Goal: Task Accomplishment & Management: Manage account settings

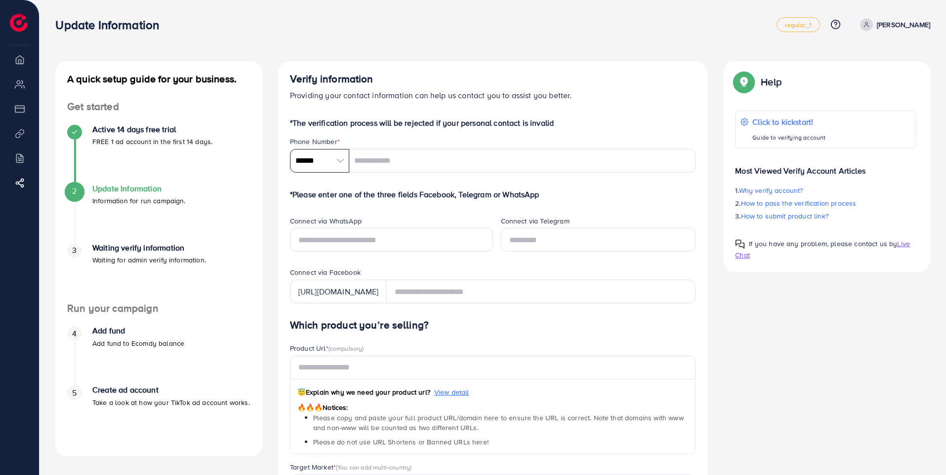
click at [320, 162] on input "******" at bounding box center [319, 161] width 59 height 24
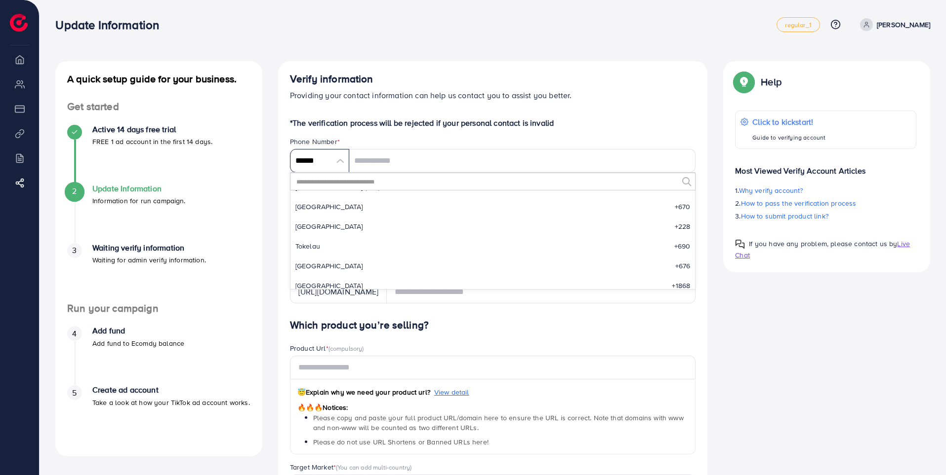
scroll to position [4214, 0]
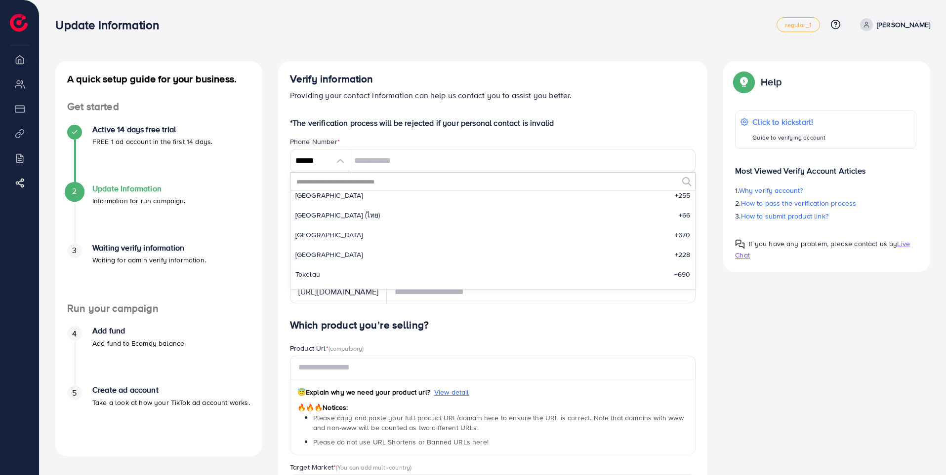
click at [390, 179] on input "text" at bounding box center [486, 181] width 383 height 17
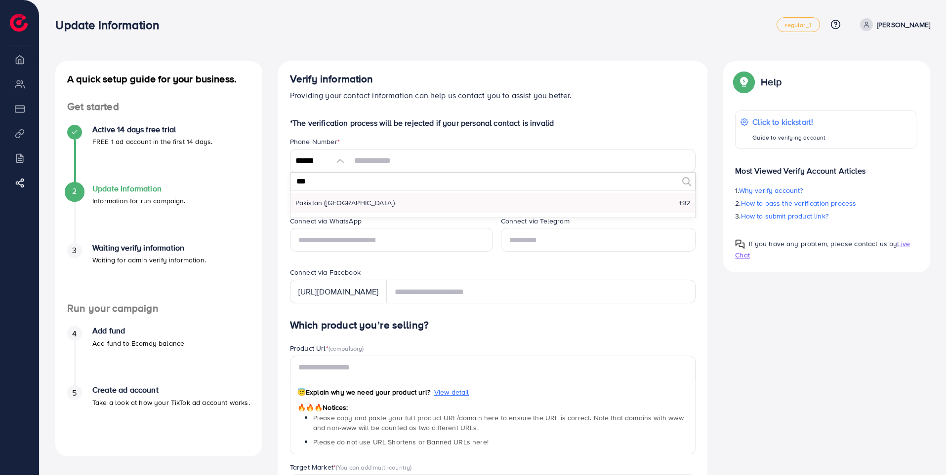
type input "***"
click at [350, 203] on li "Pakistan (‫[GEOGRAPHIC_DATA]‬‎) +92" at bounding box center [492, 203] width 405 height 20
type input "******"
click at [412, 157] on input "tel" at bounding box center [522, 161] width 347 height 24
type input "**********"
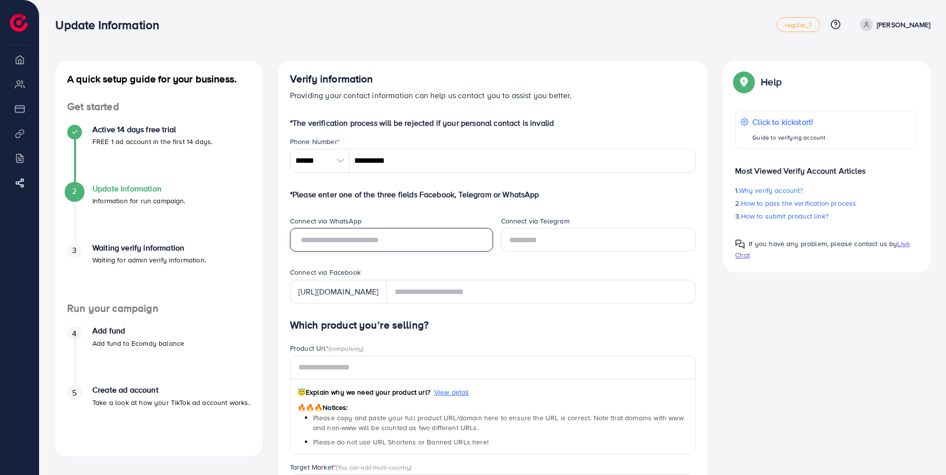
drag, startPoint x: 372, startPoint y: 244, endPoint x: 393, endPoint y: 236, distance: 22.2
click at [372, 244] on input "text" at bounding box center [391, 240] width 203 height 24
drag, startPoint x: 440, startPoint y: 160, endPoint x: 301, endPoint y: 153, distance: 138.9
click at [303, 154] on div "**********" at bounding box center [493, 161] width 406 height 24
drag, startPoint x: 433, startPoint y: 239, endPoint x: 440, endPoint y: 238, distance: 7.1
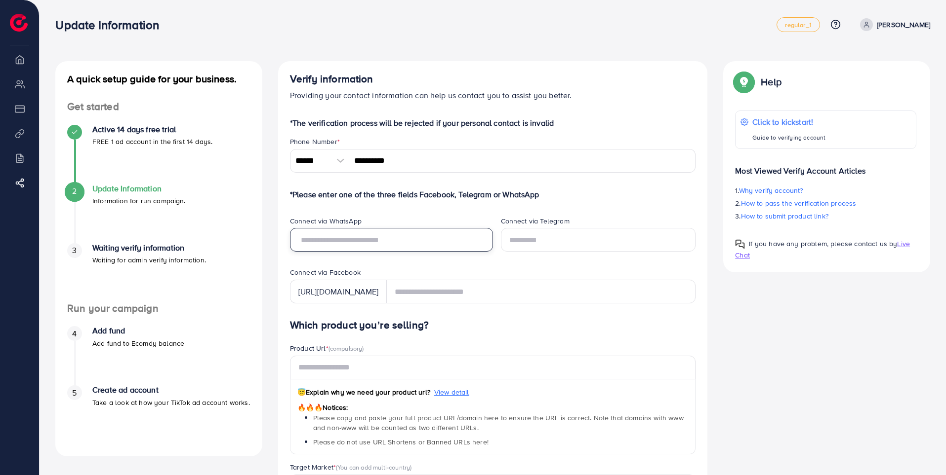
click at [433, 239] on input "text" at bounding box center [391, 240] width 203 height 24
paste input "**********"
click at [579, 242] on input "text" at bounding box center [598, 240] width 195 height 24
click at [295, 238] on input "**********" at bounding box center [391, 240] width 203 height 24
type input "**********"
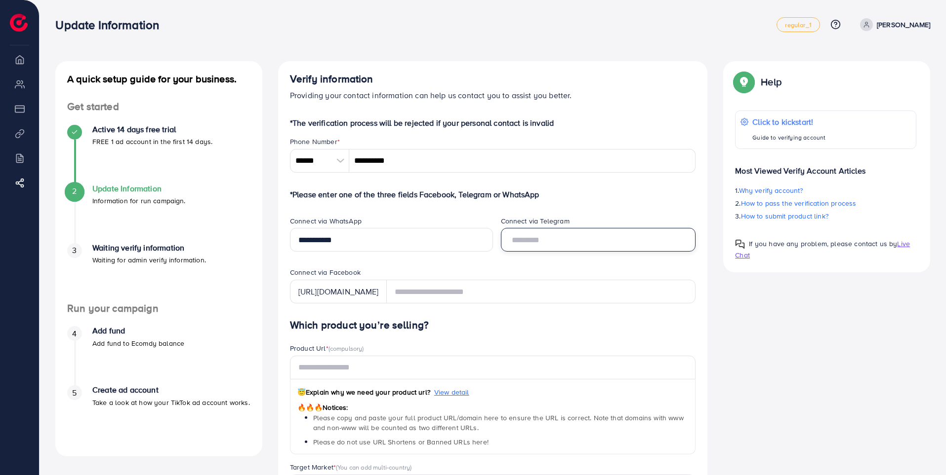
click at [585, 240] on input "text" at bounding box center [598, 240] width 195 height 24
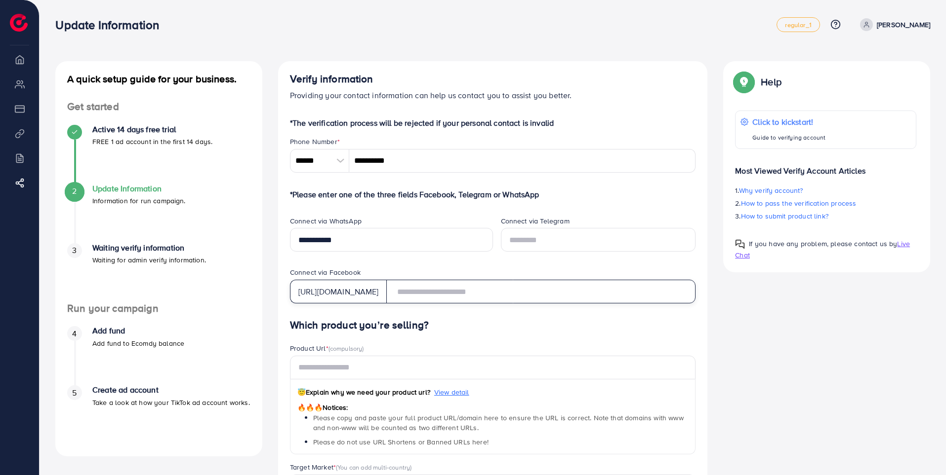
click at [443, 294] on input "text" at bounding box center [541, 292] width 310 height 24
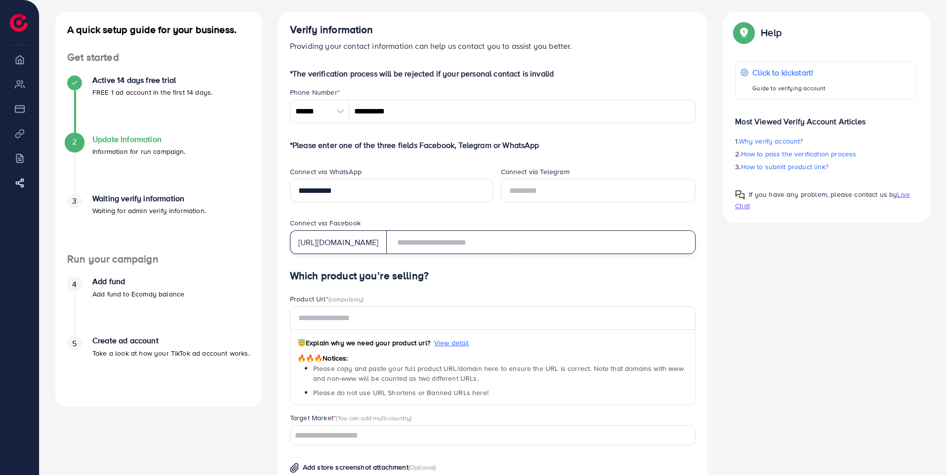
scroll to position [99, 0]
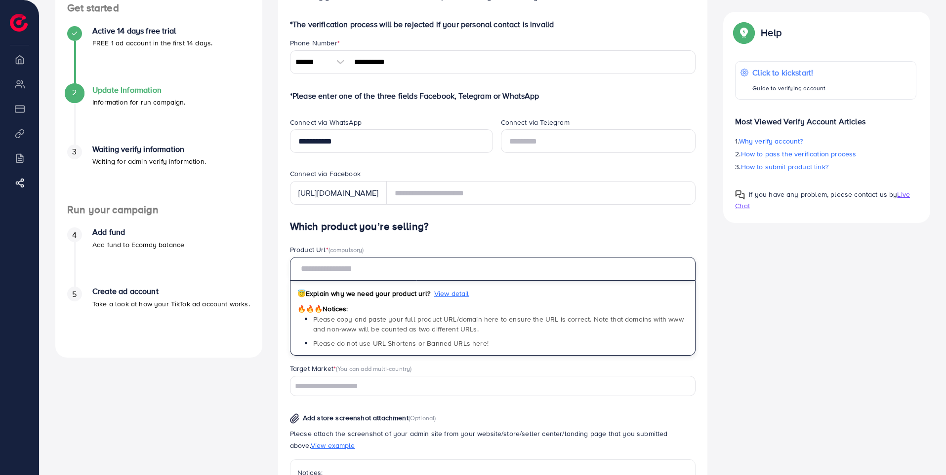
click at [377, 275] on input "text" at bounding box center [493, 269] width 406 height 24
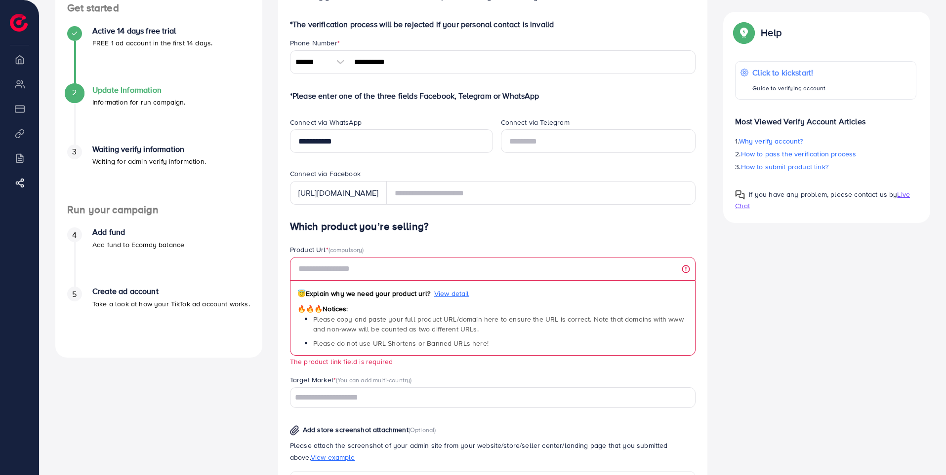
click at [461, 245] on div "Product Url * (compulsory)" at bounding box center [493, 251] width 406 height 12
click at [365, 399] on input "Search for option" at bounding box center [487, 398] width 392 height 15
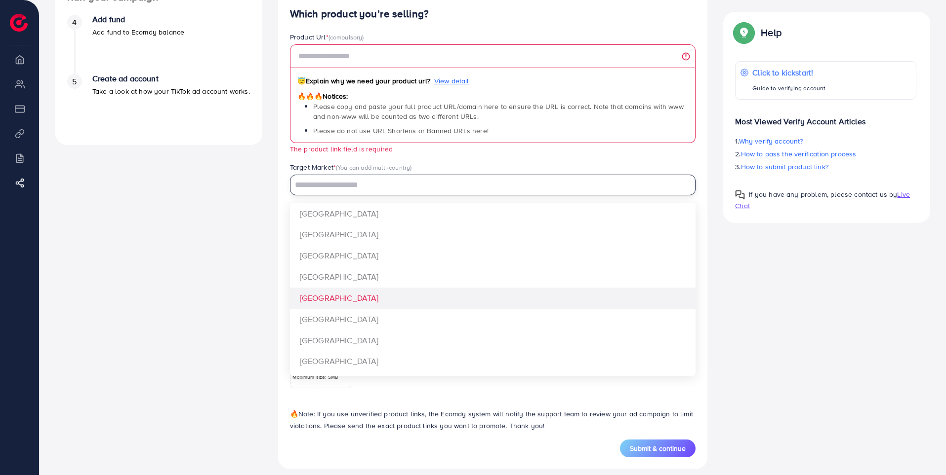
scroll to position [321, 0]
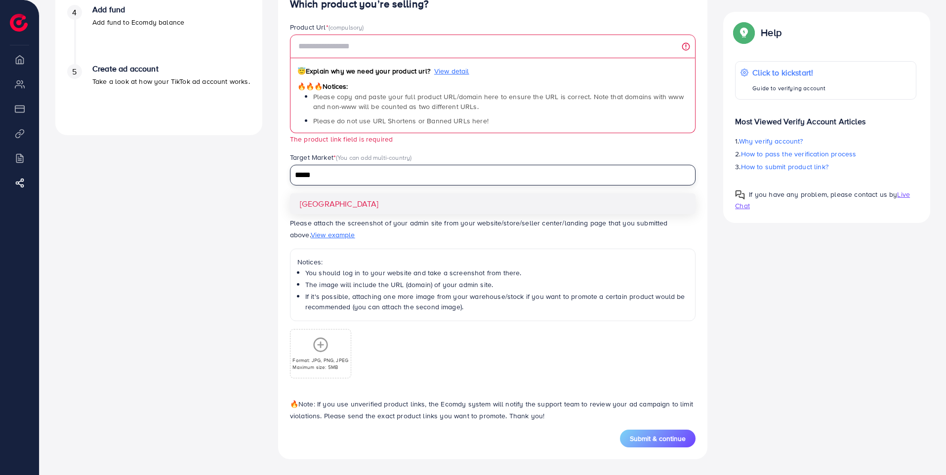
type input "*****"
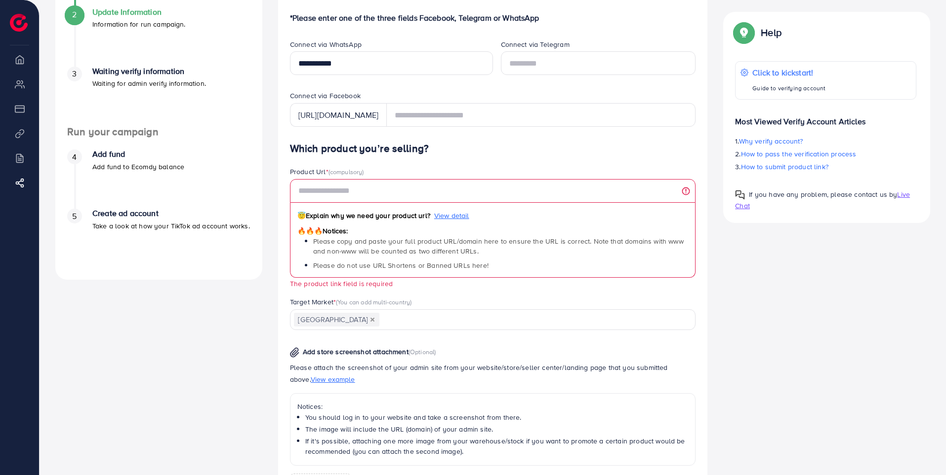
scroll to position [173, 0]
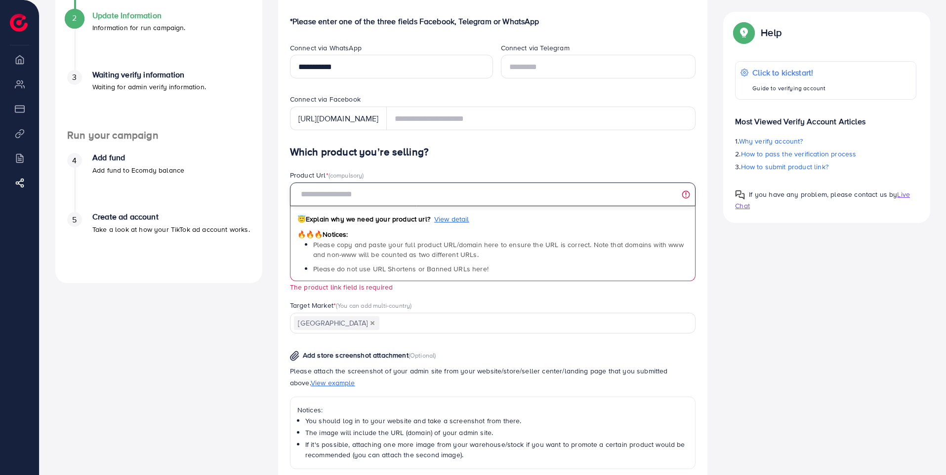
click at [335, 191] on input "text" at bounding box center [493, 195] width 406 height 24
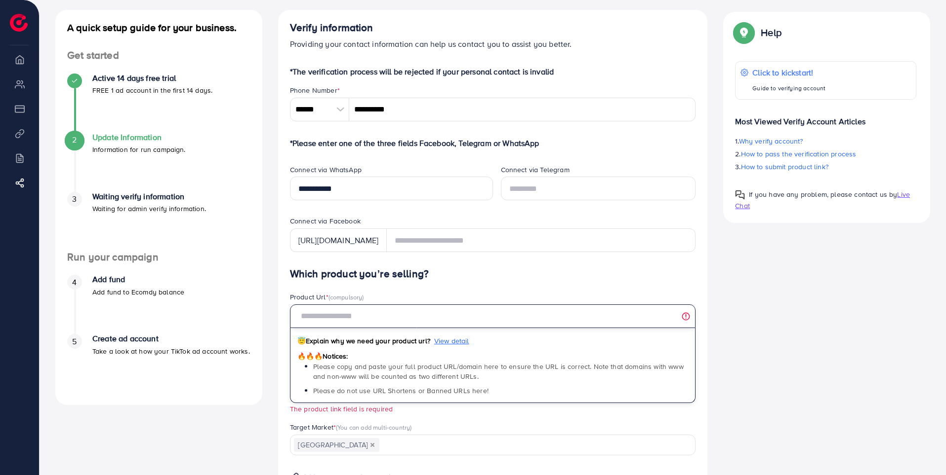
scroll to position [0, 0]
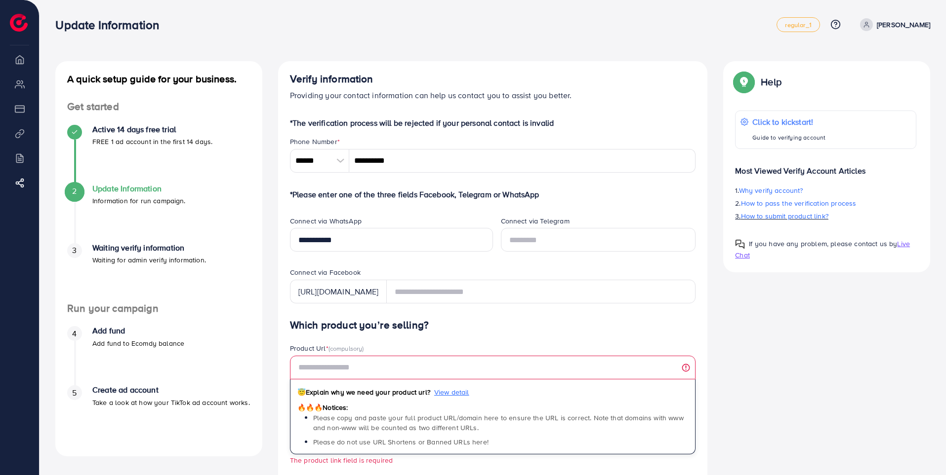
click at [813, 218] on span "How to submit product link?" at bounding box center [784, 216] width 87 height 10
click at [15, 18] on img at bounding box center [19, 23] width 18 height 18
click at [22, 70] on ul "Overview My ad accounts Payment Product Links Billing Affiliate Program" at bounding box center [19, 128] width 39 height 159
drag, startPoint x: 23, startPoint y: 61, endPoint x: 45, endPoint y: 61, distance: 22.2
click at [45, 61] on div "Update Information regular_1 Help Center Contact Support Plans and Pricing Term…" at bounding box center [473, 393] width 946 height 786
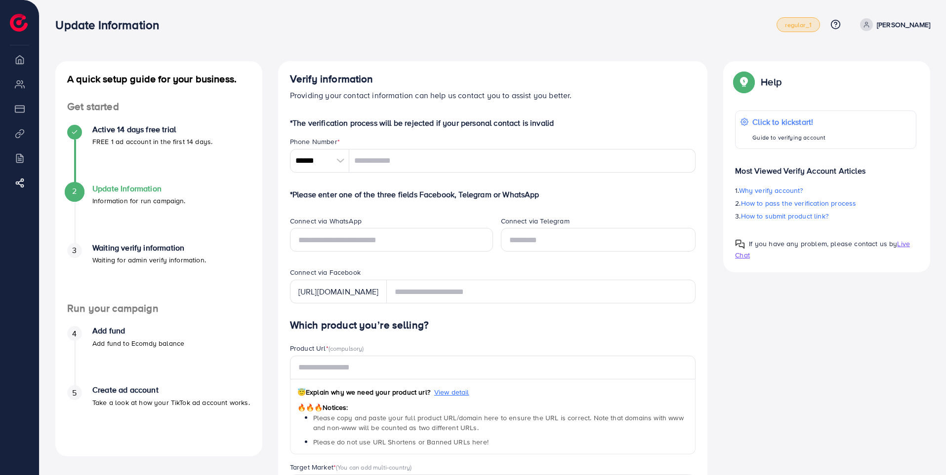
click at [811, 28] on span "regular_1" at bounding box center [798, 25] width 26 height 6
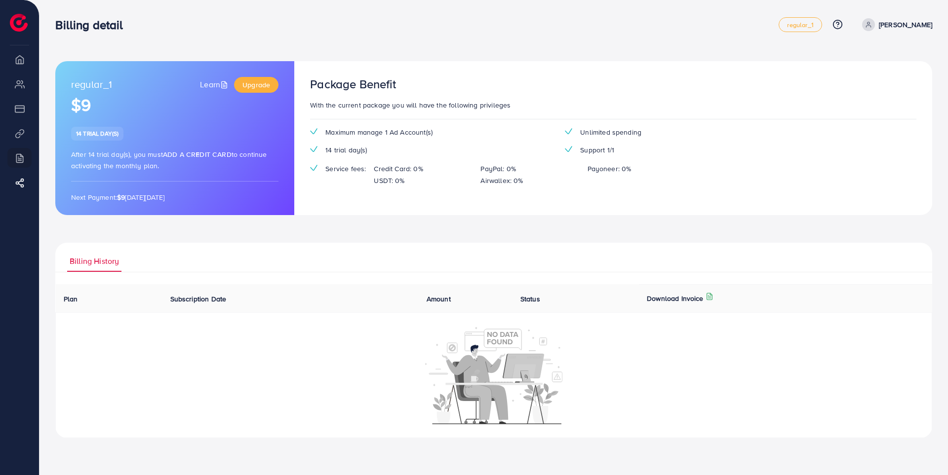
click at [573, 3] on div "regular_1 Learn Upgrade $9 14 trial day(s) After 14 trial day(s), you must Add …" at bounding box center [494, 227] width 909 height 454
drag, startPoint x: 212, startPoint y: 199, endPoint x: 206, endPoint y: 198, distance: 6.0
click at [206, 198] on p "Next Payment: $9 on Thursday, September 18, 2025" at bounding box center [174, 198] width 207 height 12
click at [214, 84] on link "Learn" at bounding box center [215, 84] width 30 height 11
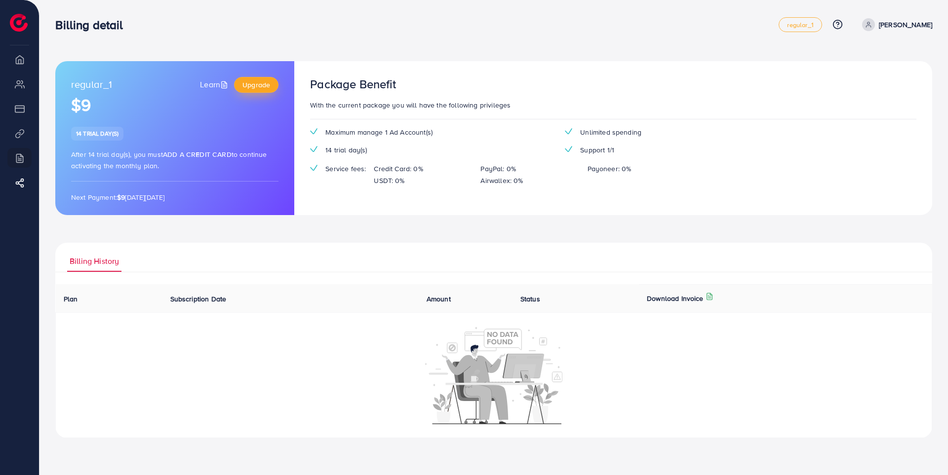
click at [240, 81] on link "Upgrade" at bounding box center [256, 85] width 44 height 16
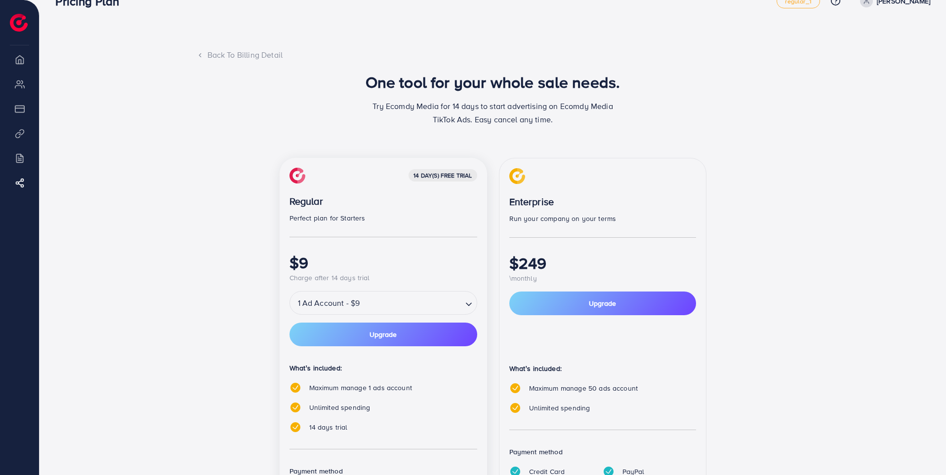
scroll to position [130, 0]
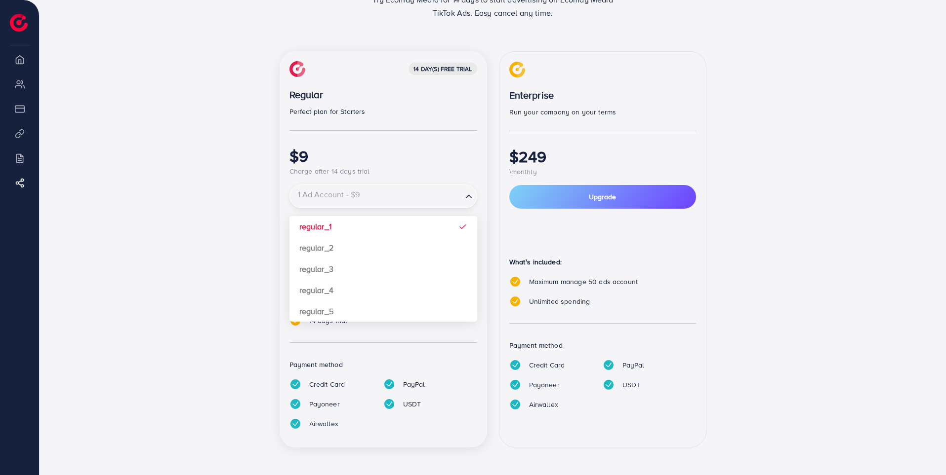
click at [432, 193] on input "Search for option" at bounding box center [376, 196] width 170 height 17
click at [445, 176] on div "$9 Charge after 14 days trial" at bounding box center [383, 162] width 188 height 31
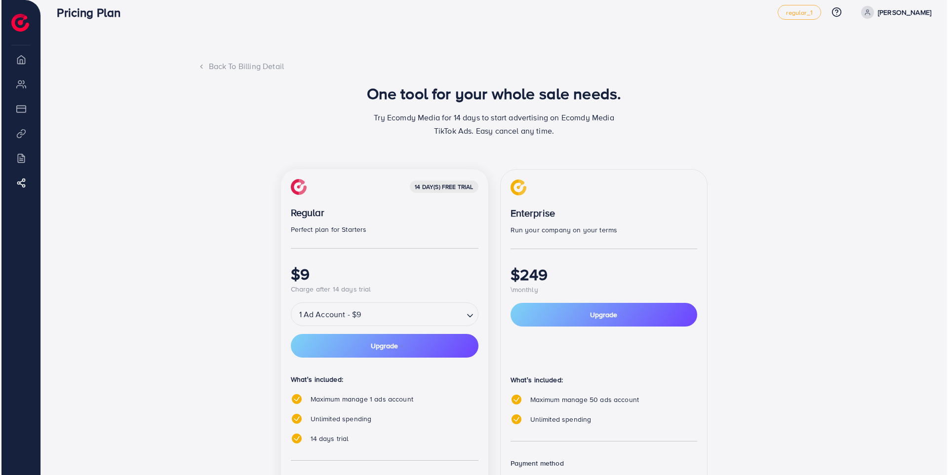
scroll to position [0, 0]
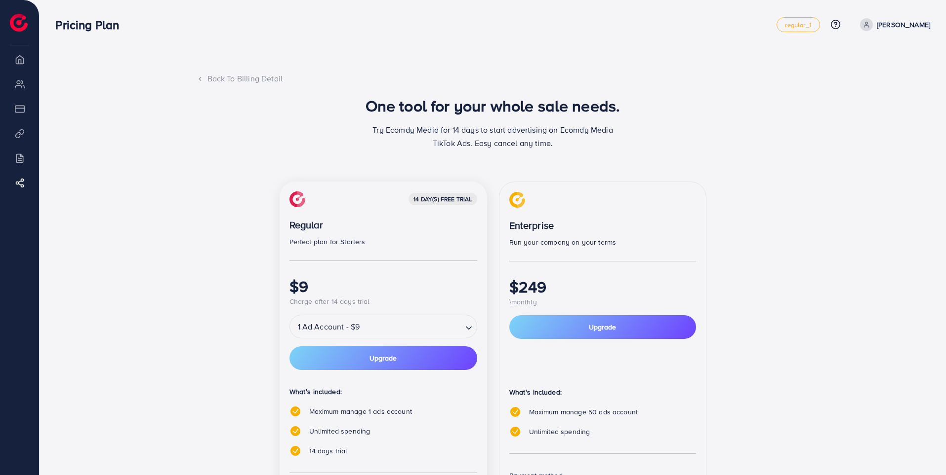
click at [202, 77] on icon at bounding box center [200, 79] width 7 height 7
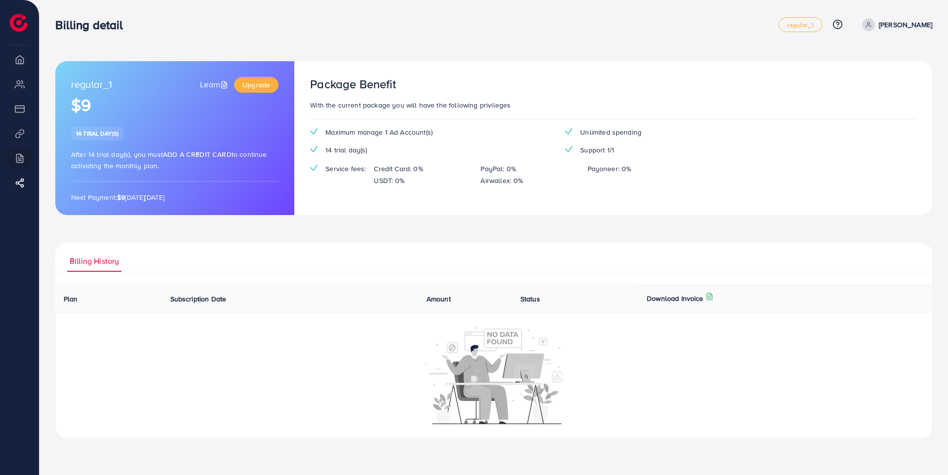
click at [25, 23] on img at bounding box center [19, 23] width 18 height 18
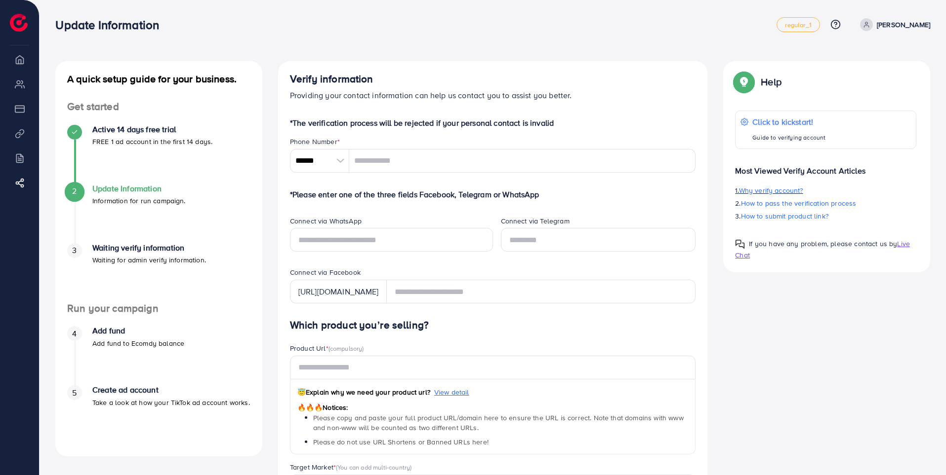
click at [791, 190] on span "Why verify account?" at bounding box center [771, 191] width 64 height 10
click at [916, 23] on p "[PERSON_NAME]" at bounding box center [902, 25] width 53 height 12
click at [872, 29] on span at bounding box center [866, 24] width 13 height 13
click at [870, 28] on icon at bounding box center [866, 24] width 7 height 7
click at [819, 27] on link "regular_1" at bounding box center [797, 24] width 43 height 15
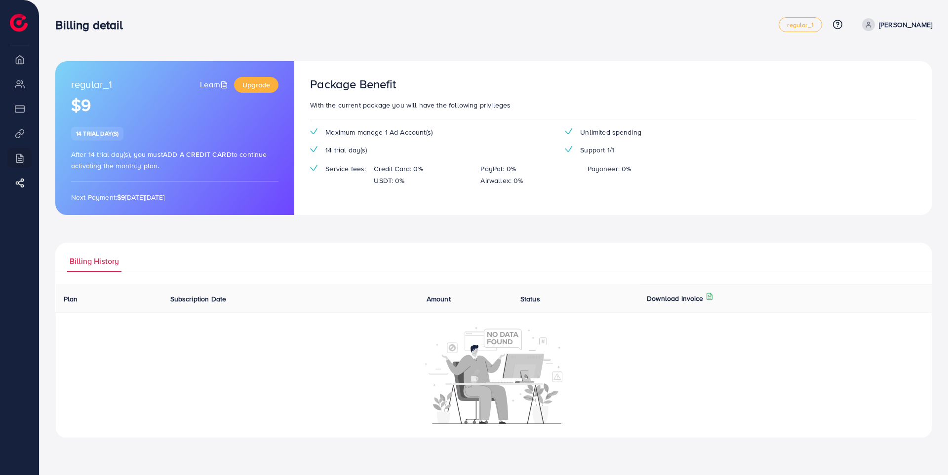
click at [19, 66] on li "Overview" at bounding box center [19, 59] width 39 height 20
click at [21, 56] on li "Overview" at bounding box center [19, 59] width 39 height 20
drag, startPoint x: 20, startPoint y: 117, endPoint x: 17, endPoint y: 122, distance: 6.0
click at [20, 118] on li "Payment" at bounding box center [19, 109] width 39 height 20
click at [17, 122] on ul "Overview My ad accounts Payment Product Links Billing Affiliate Program" at bounding box center [19, 128] width 39 height 159
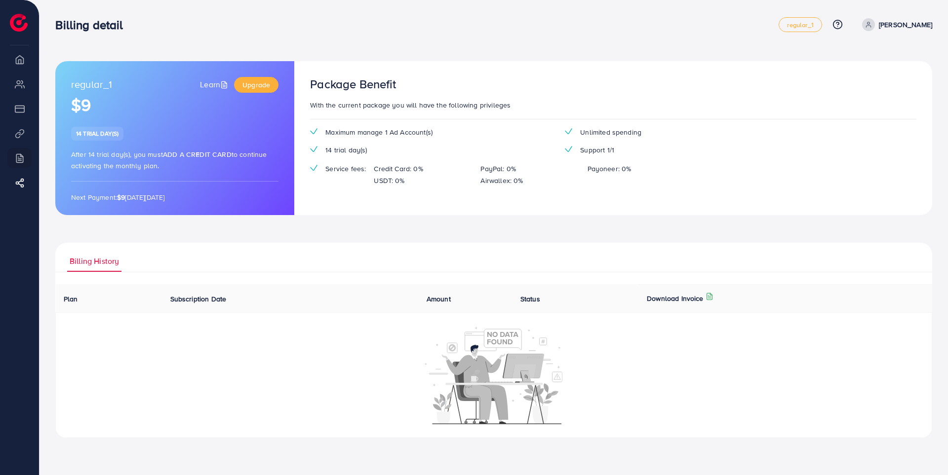
click at [17, 122] on ul "Overview My ad accounts Payment Product Links Billing Affiliate Program" at bounding box center [19, 128] width 39 height 159
drag, startPoint x: 101, startPoint y: 110, endPoint x: 78, endPoint y: 108, distance: 23.8
click at [78, 108] on h1 "$9" at bounding box center [174, 105] width 207 height 20
click at [367, 142] on div "Maximum manage 1 Ad Account(s) Unlimited spending 14 trial day(s) Support 1/1 S…" at bounding box center [557, 161] width 510 height 68
drag, startPoint x: 445, startPoint y: 136, endPoint x: 333, endPoint y: 135, distance: 111.6
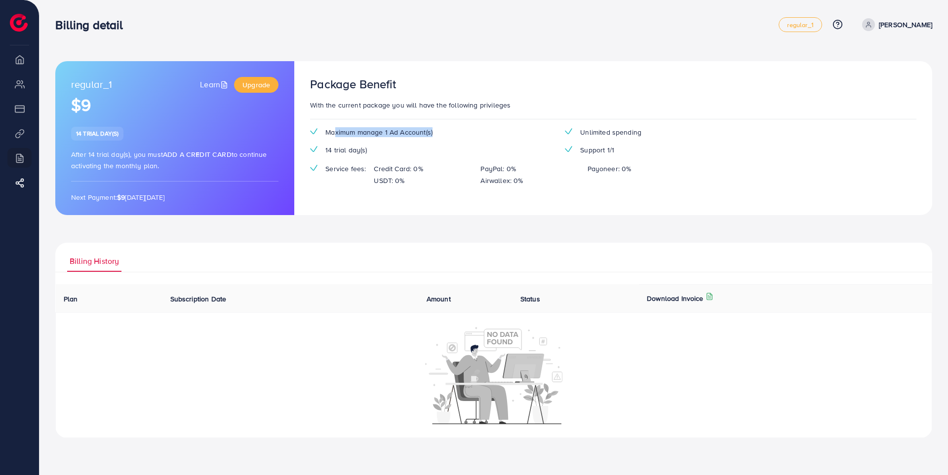
click at [333, 135] on div "Maximum manage 1 Ad Account(s)" at bounding box center [429, 132] width 255 height 10
drag, startPoint x: 401, startPoint y: 147, endPoint x: 382, endPoint y: 165, distance: 26.9
click at [397, 157] on div "Maximum manage 1 Ad Account(s) Unlimited spending 14 trial day(s) Support 1/1 S…" at bounding box center [557, 161] width 510 height 68
click at [382, 165] on p "Credit Card: 0%" at bounding box center [398, 169] width 49 height 12
drag, startPoint x: 372, startPoint y: 155, endPoint x: 297, endPoint y: 155, distance: 74.6
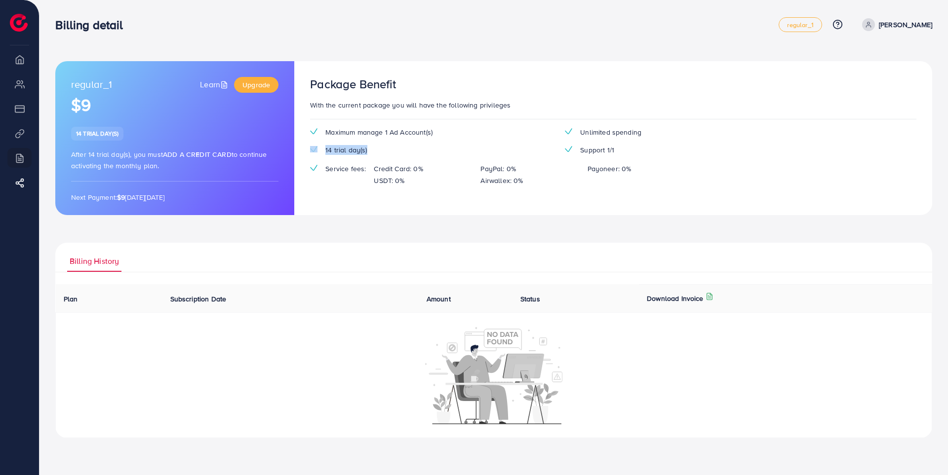
click at [297, 155] on div "Package Benefit With the current package you will have the following privileges…" at bounding box center [613, 138] width 638 height 154
click at [416, 148] on div "14 trial day(s)" at bounding box center [429, 150] width 255 height 10
